Goal: Find specific page/section: Find specific page/section

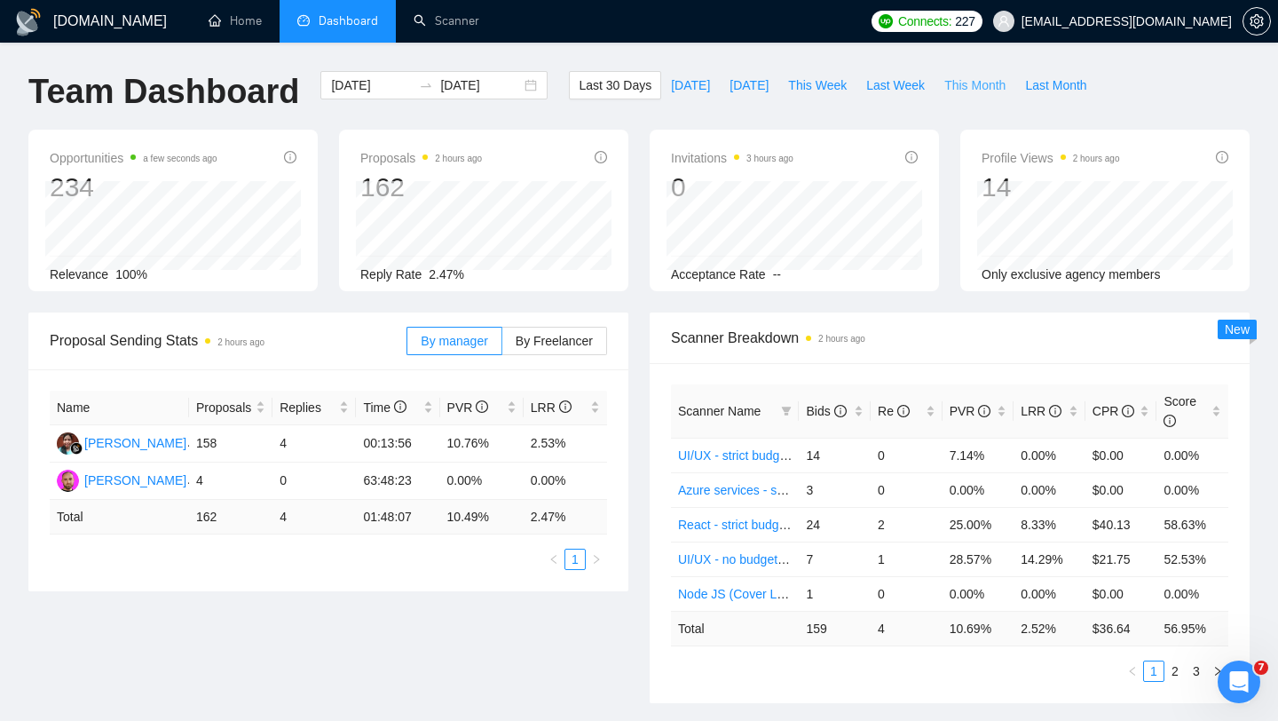
click at [965, 89] on span "This Month" at bounding box center [975, 85] width 61 height 20
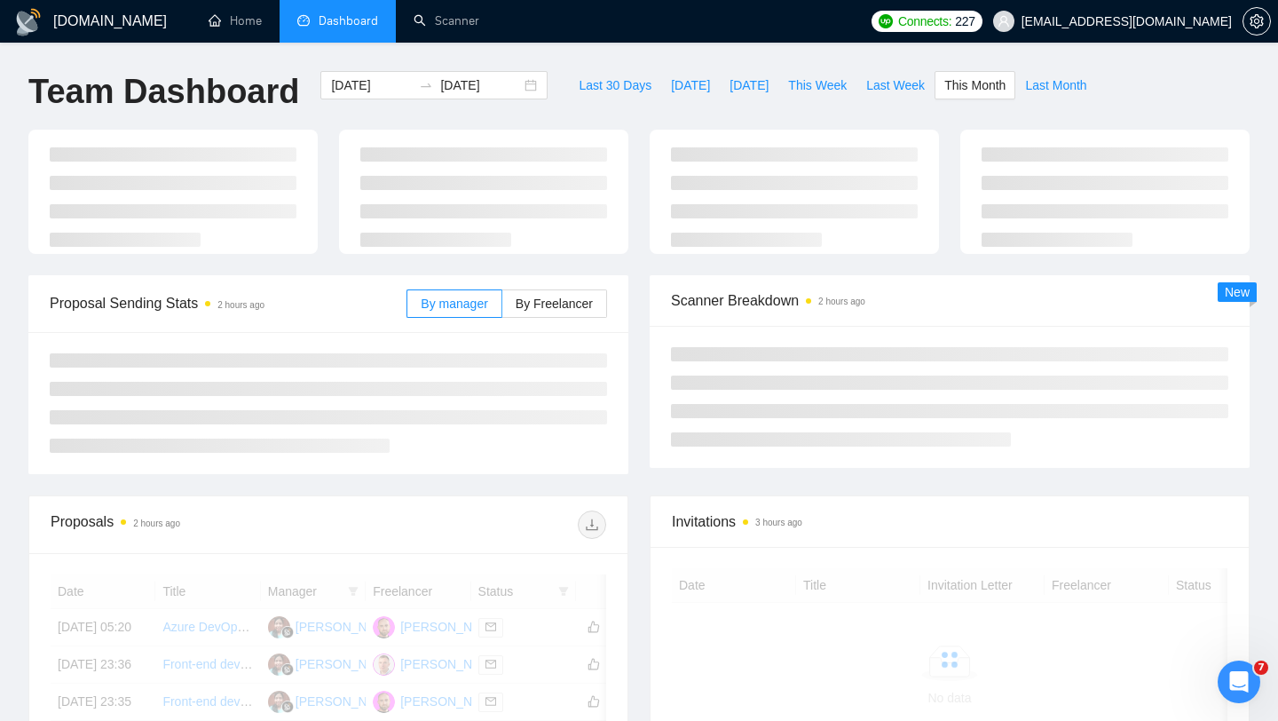
type input "[DATE]"
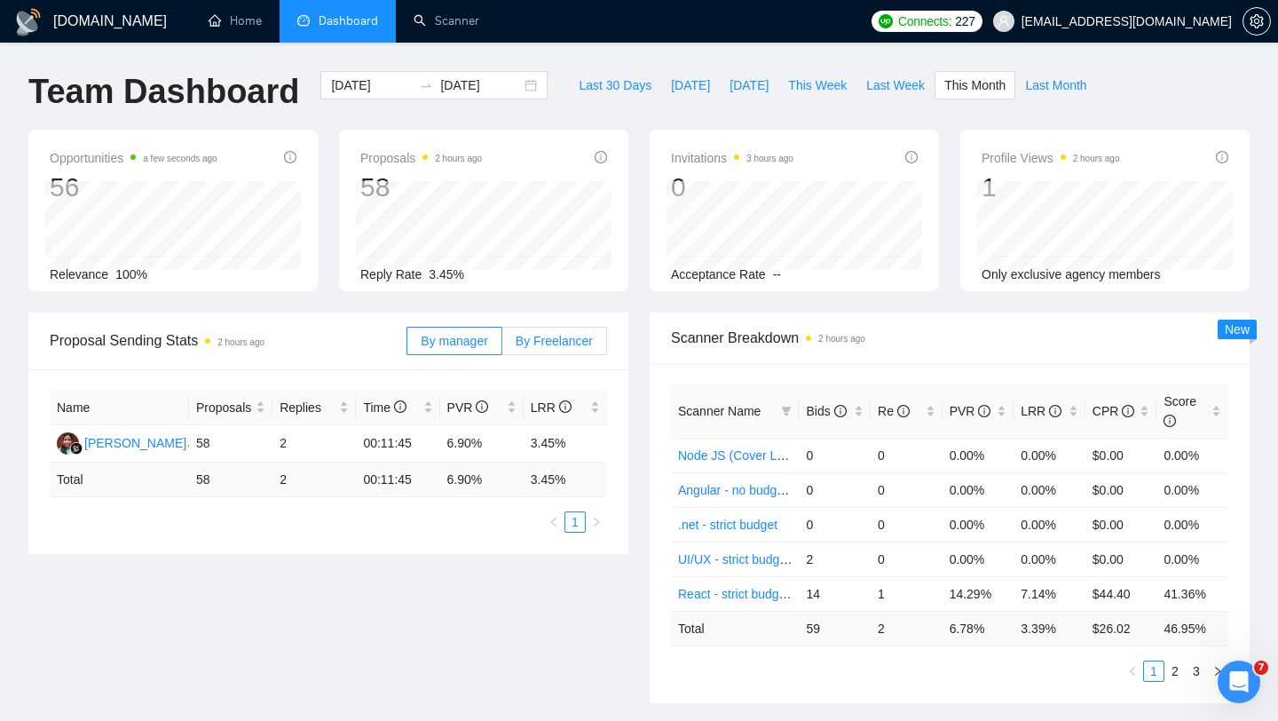
click at [571, 341] on span "By Freelancer" at bounding box center [554, 341] width 77 height 14
click at [503, 345] on input "By Freelancer" at bounding box center [503, 345] width 0 height 0
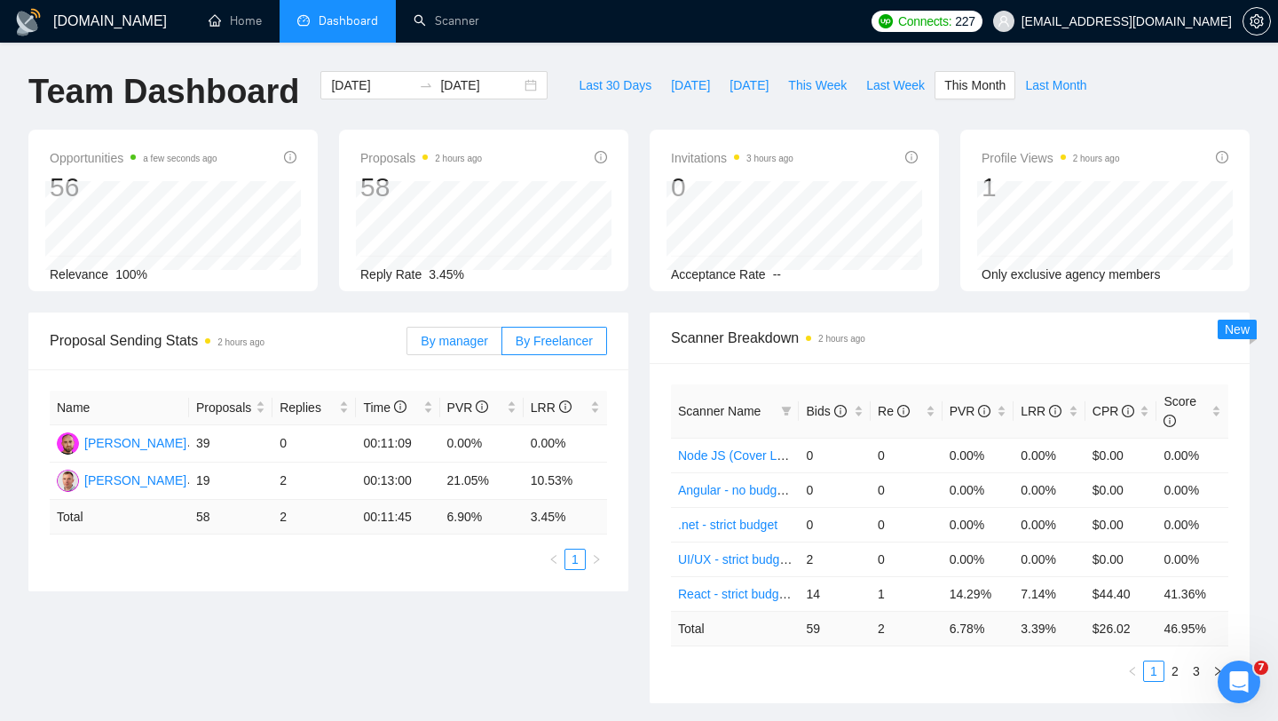
click at [456, 342] on span "By manager" at bounding box center [454, 341] width 67 height 14
click at [408, 345] on input "By manager" at bounding box center [408, 345] width 0 height 0
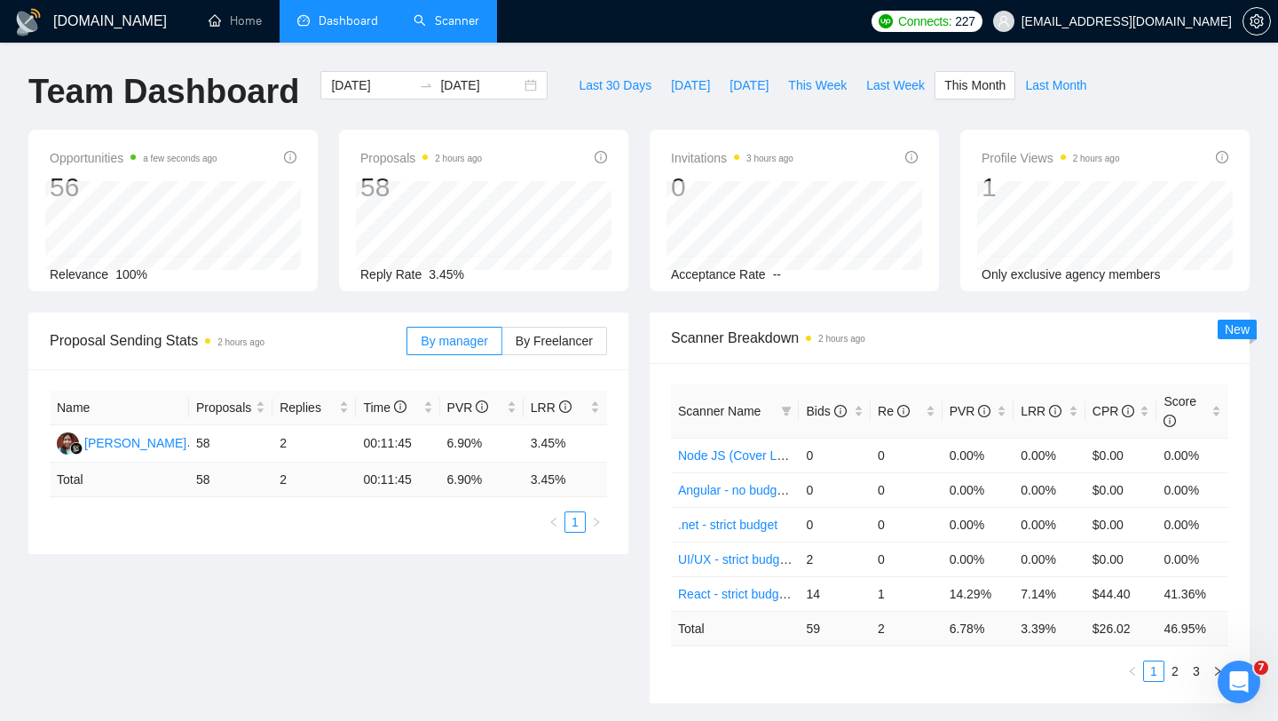
click at [428, 22] on link "Scanner" at bounding box center [447, 20] width 66 height 15
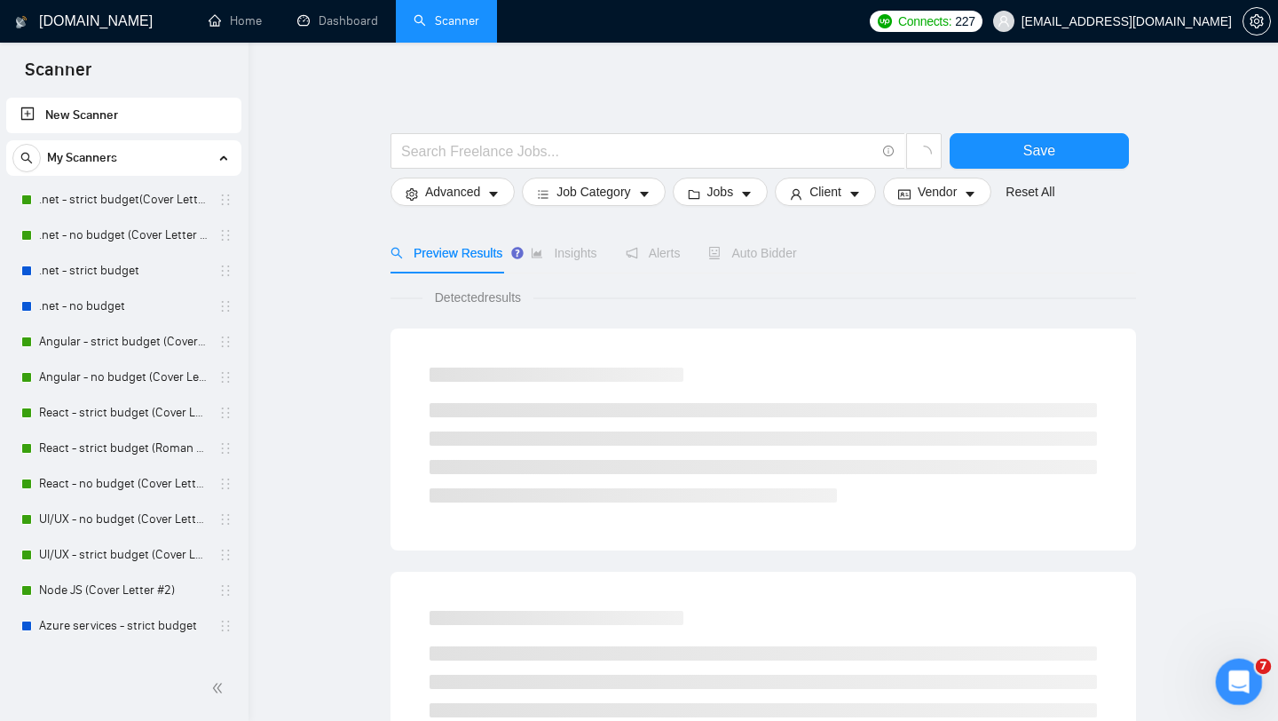
click at [1238, 677] on icon "Open Intercom Messenger" at bounding box center [1237, 679] width 12 height 14
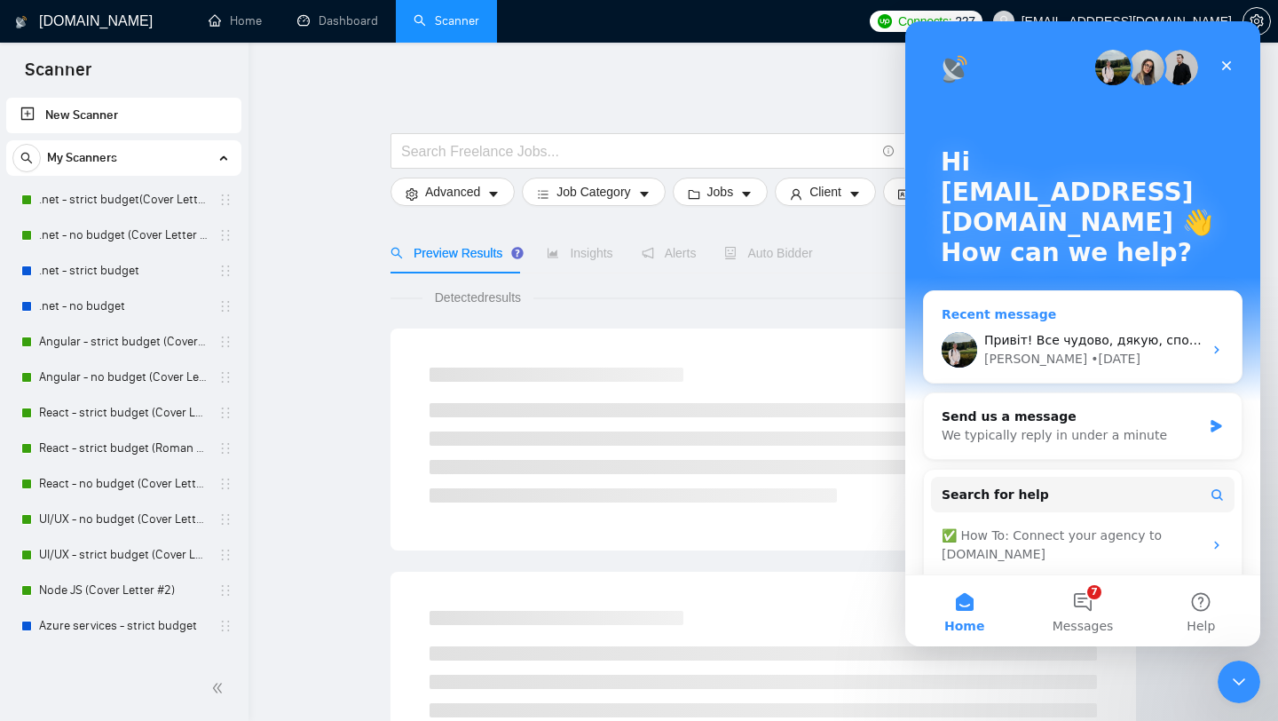
click at [1081, 348] on div "Привіт! Все чудово, дякую, сподіваюся, у тебе також! Щодо різного profile match…" at bounding box center [1094, 340] width 218 height 19
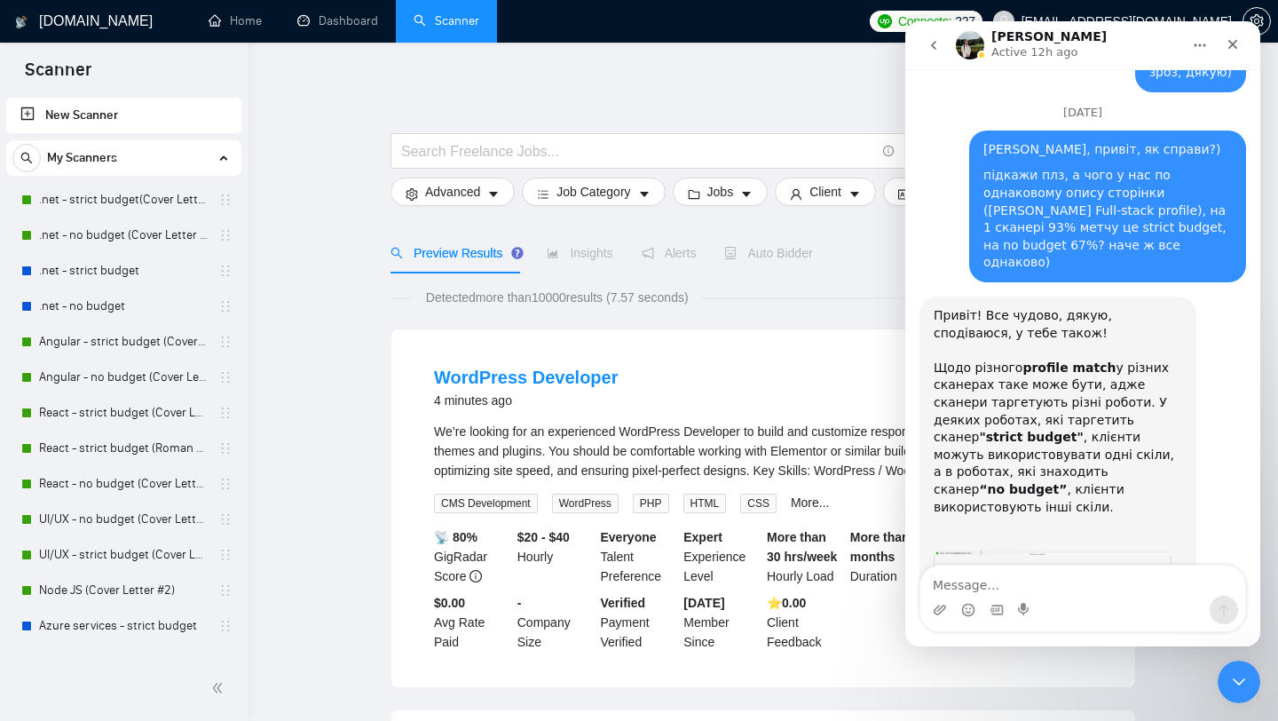
scroll to position [7644, 0]
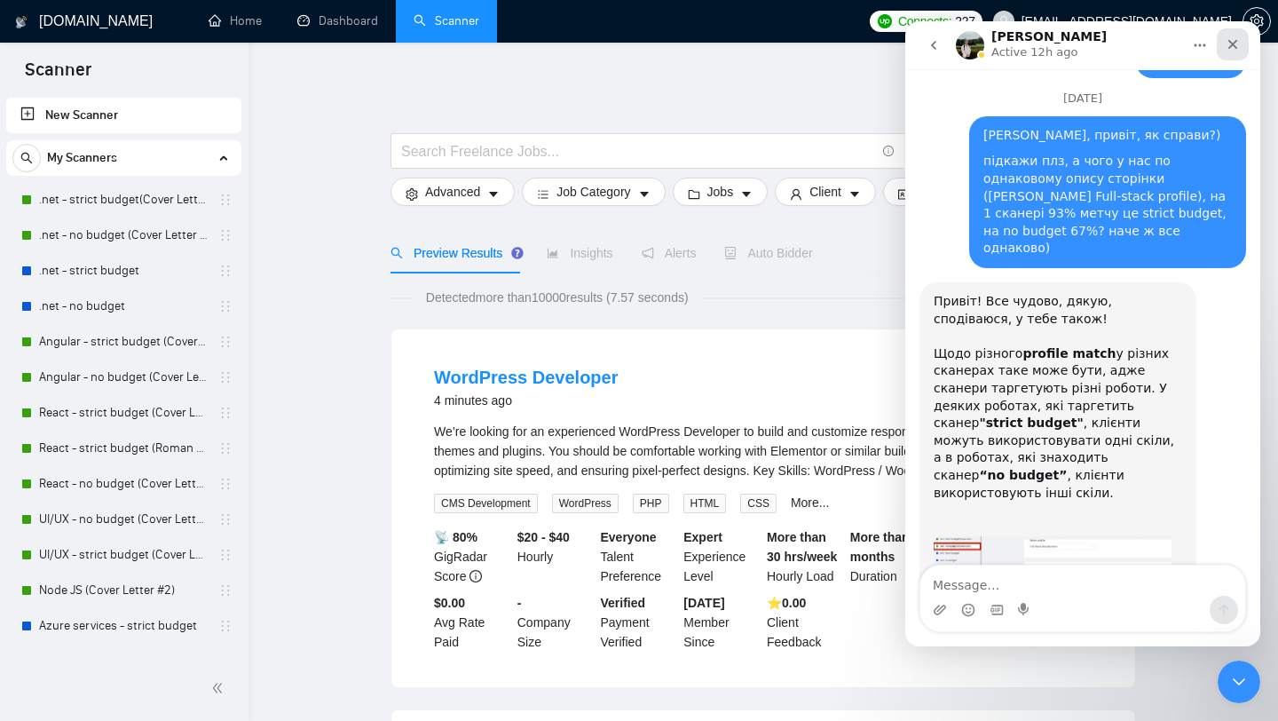
click at [1226, 45] on icon "Close" at bounding box center [1233, 44] width 14 height 14
